Goal: Information Seeking & Learning: Learn about a topic

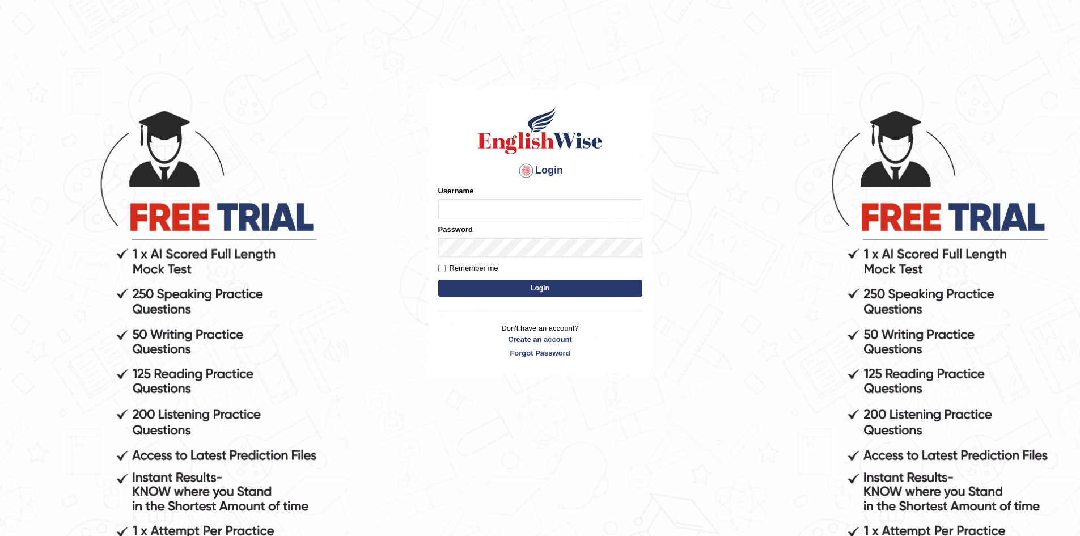
type input "Sprajapati"
click at [538, 297] on button "Login" at bounding box center [540, 288] width 204 height 17
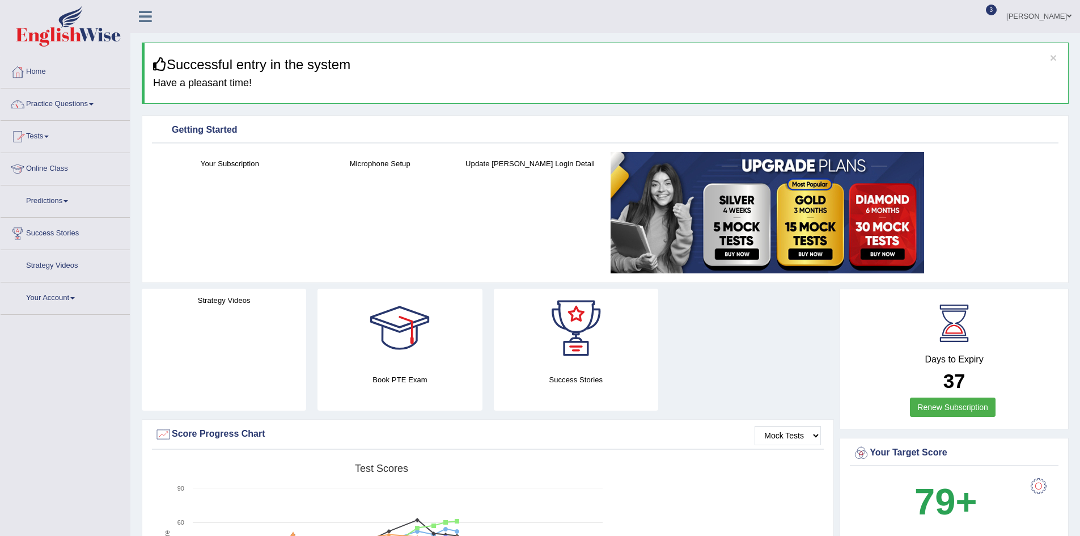
click at [32, 69] on link "Home" at bounding box center [65, 70] width 129 height 28
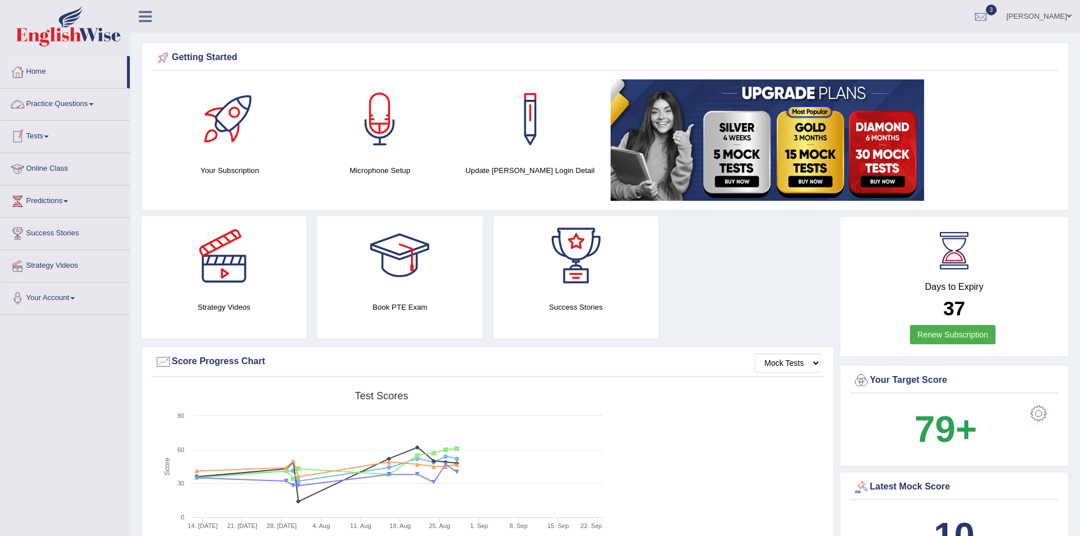
click at [49, 137] on link "Tests" at bounding box center [65, 135] width 129 height 28
click at [82, 157] on link "Take Practice Sectional Test" at bounding box center [74, 163] width 106 height 20
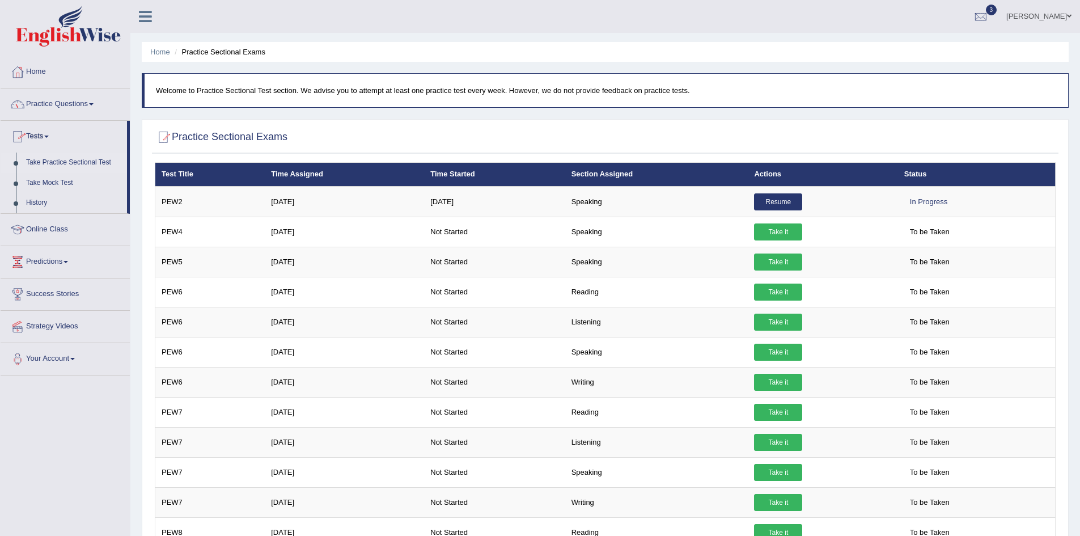
click at [45, 100] on link "Practice Questions" at bounding box center [65, 102] width 129 height 28
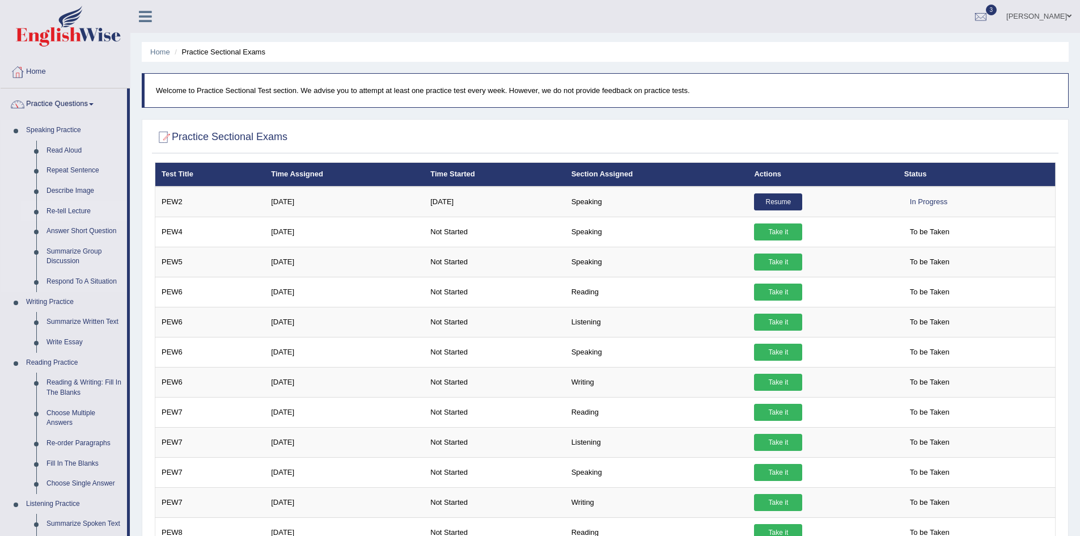
click at [67, 210] on link "Re-tell Lecture" at bounding box center [84, 211] width 86 height 20
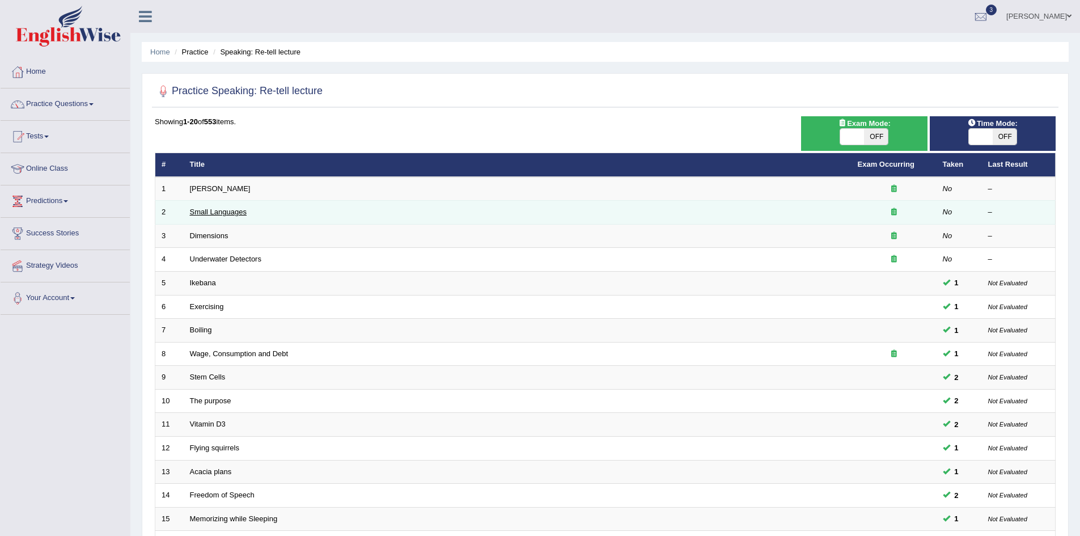
click at [221, 214] on link "Small Languages" at bounding box center [218, 212] width 57 height 9
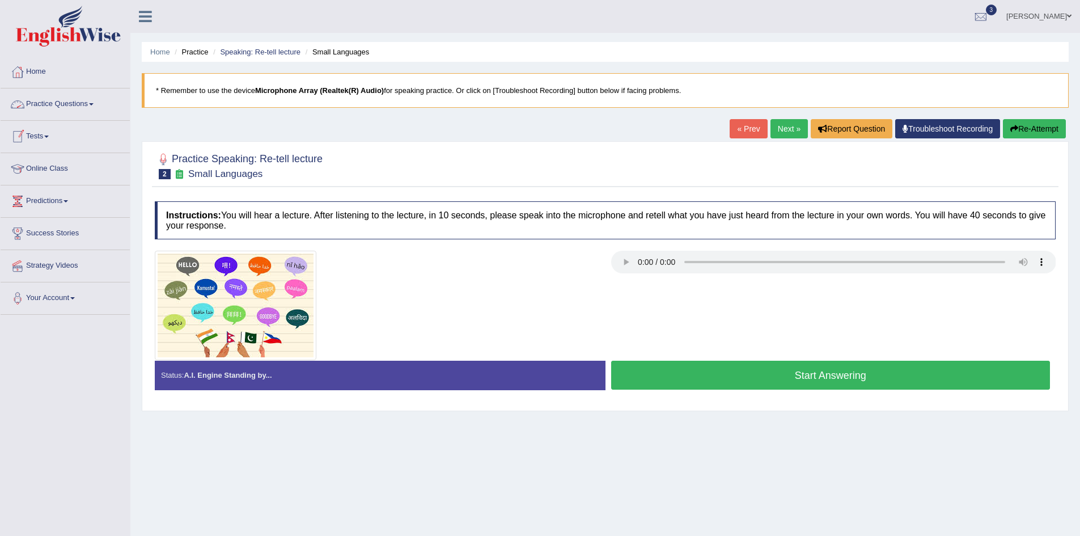
click at [65, 105] on link "Practice Questions" at bounding box center [65, 102] width 129 height 28
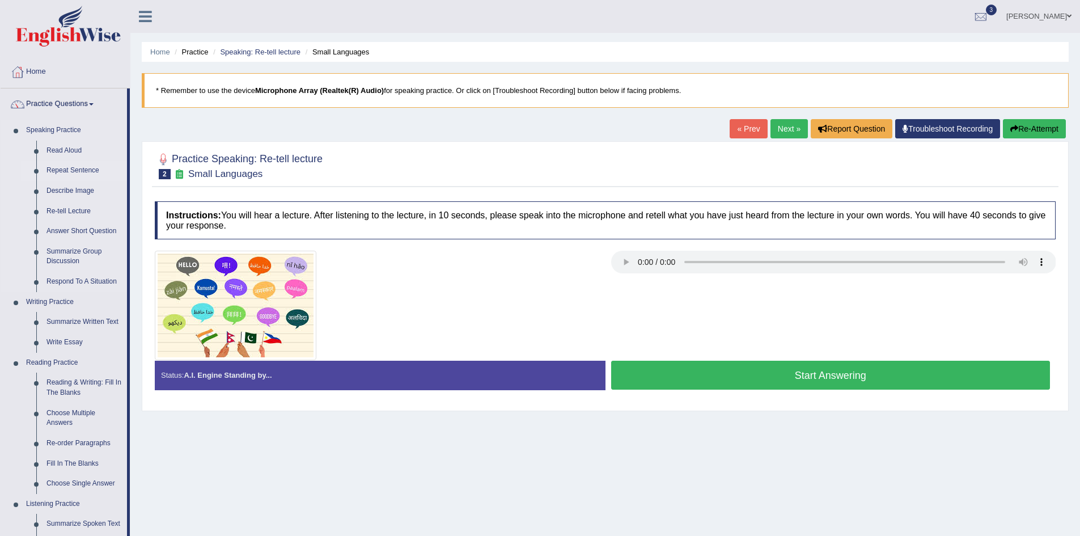
click at [73, 168] on link "Repeat Sentence" at bounding box center [84, 170] width 86 height 20
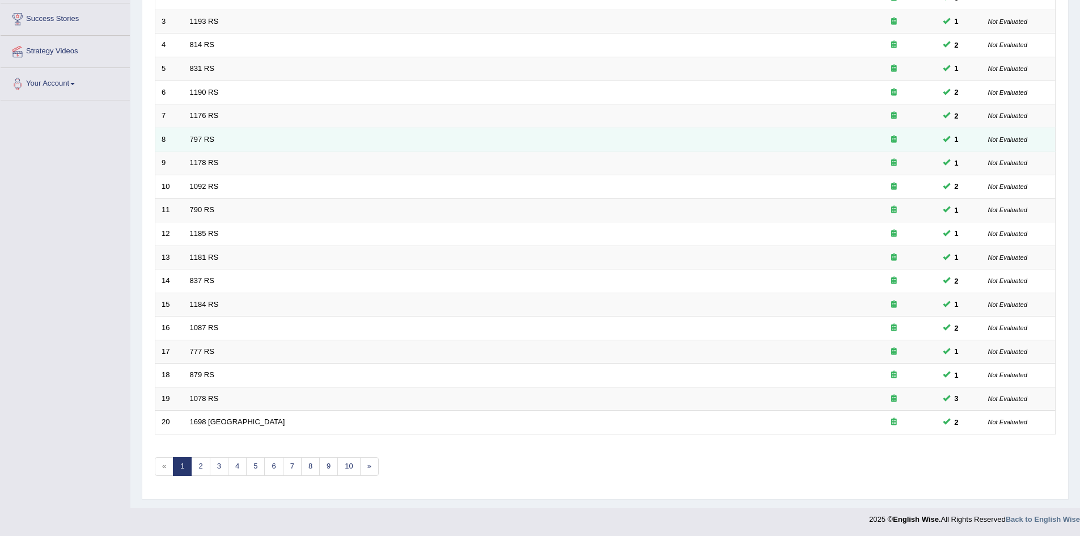
scroll to position [215, 0]
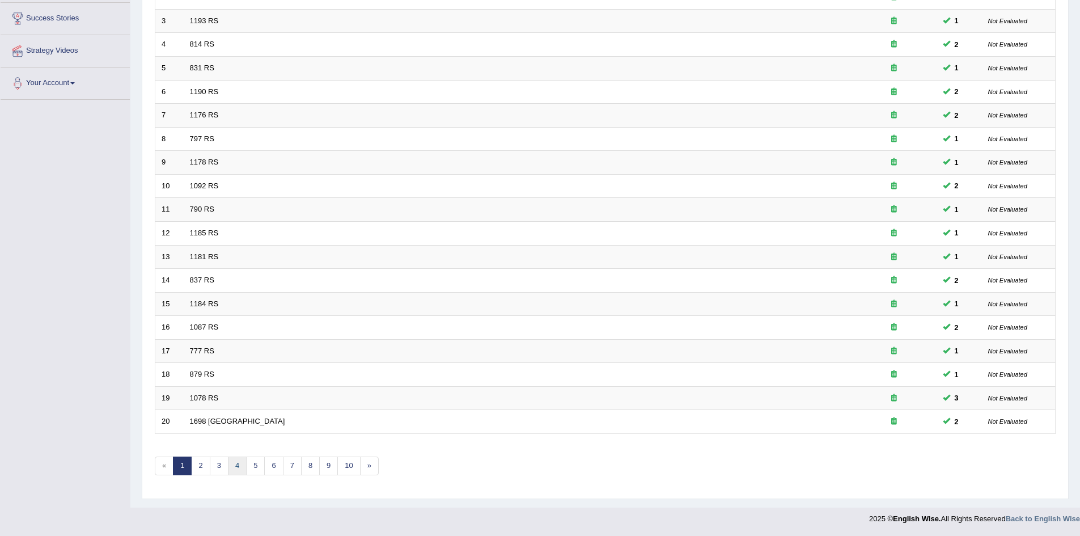
click at [234, 470] on link "4" at bounding box center [237, 465] width 19 height 19
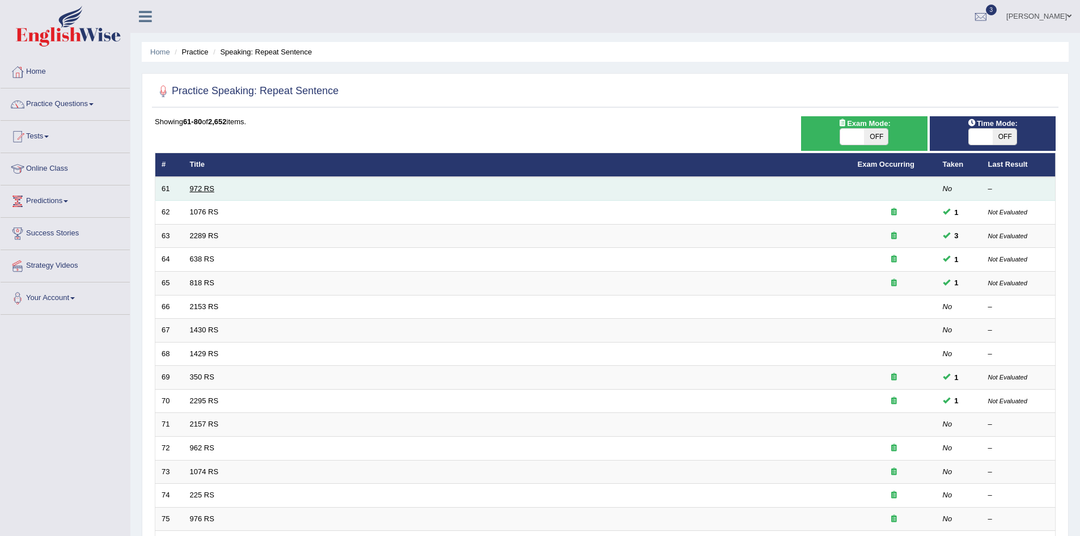
click at [209, 189] on link "972 RS" at bounding box center [202, 188] width 24 height 9
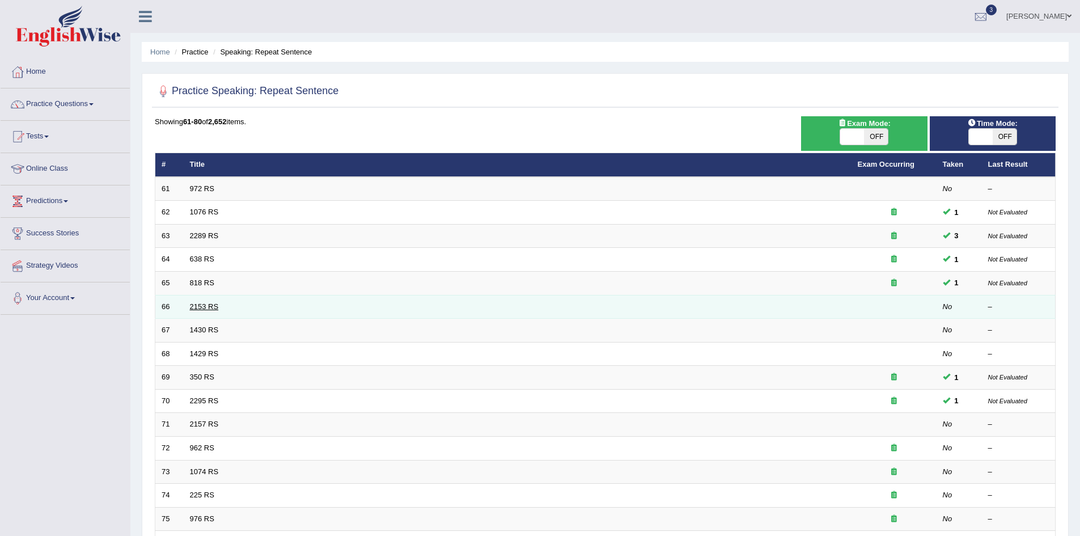
click at [212, 302] on link "2153 RS" at bounding box center [204, 306] width 29 height 9
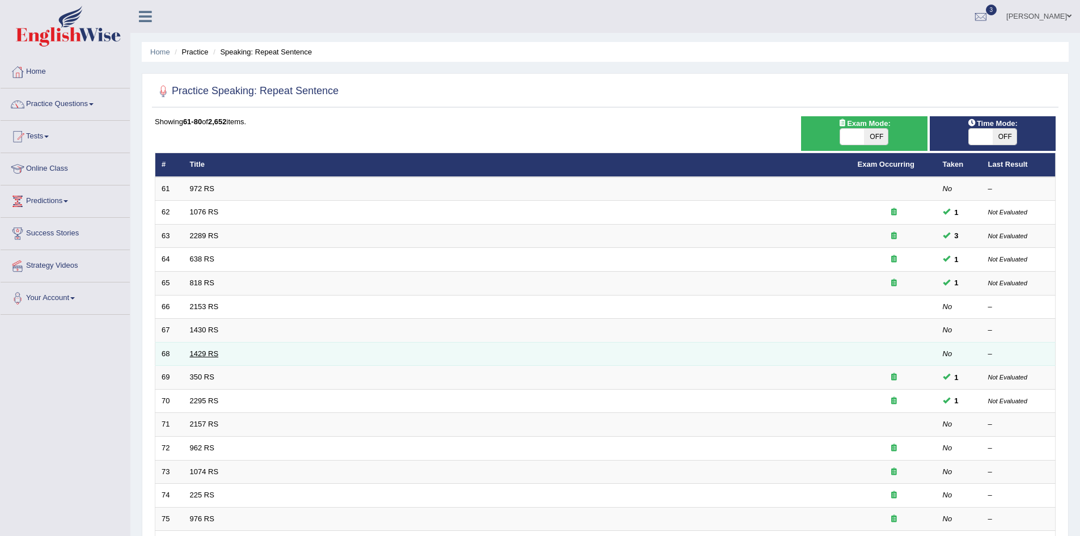
click at [210, 357] on link "1429 RS" at bounding box center [204, 353] width 29 height 9
